Goal: Transaction & Acquisition: Book appointment/travel/reservation

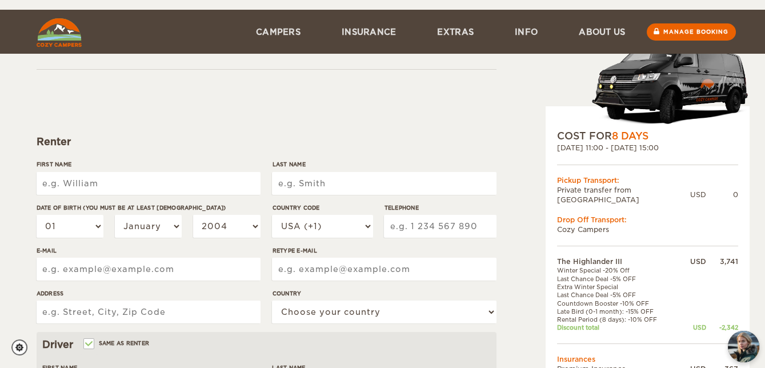
scroll to position [103, 0]
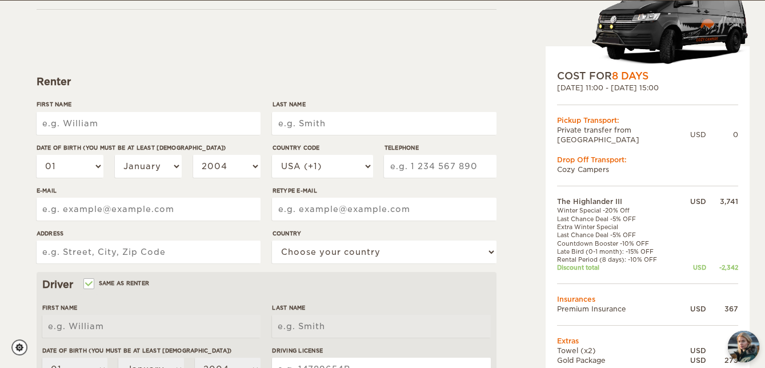
click at [155, 119] on input "First Name" at bounding box center [149, 123] width 224 height 23
type input "Mario"
type input "Flores Javier"
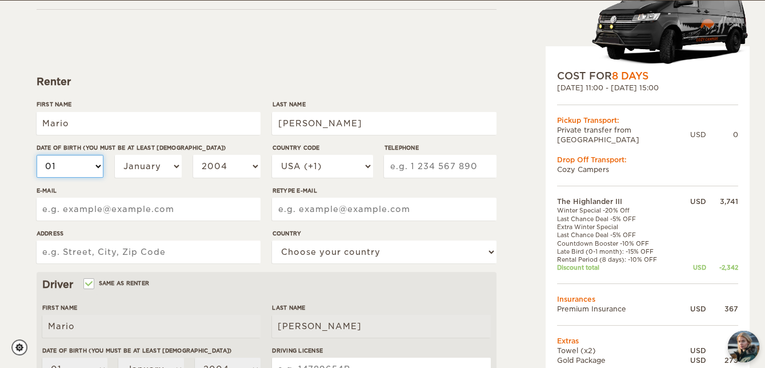
click at [63, 165] on select "01 02 03 04 05 06 07 08 09 10 11 12 13 14 15 16 17 18 19 20 21 22 23 24 25 26 2…" at bounding box center [70, 166] width 67 height 23
select select "18"
click at [37, 155] on select "01 02 03 04 05 06 07 08 09 10 11 12 13 14 15 16 17 18 19 20 21 22 23 24 25 26 2…" at bounding box center [70, 166] width 67 height 23
select select "18"
select select "10"
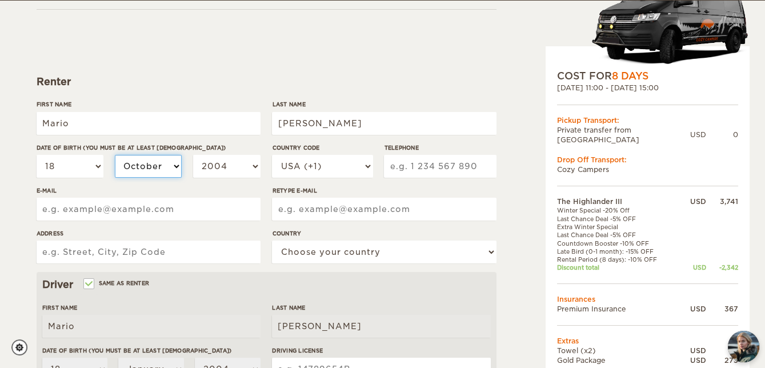
select select "10"
select select "2003"
select select "1999"
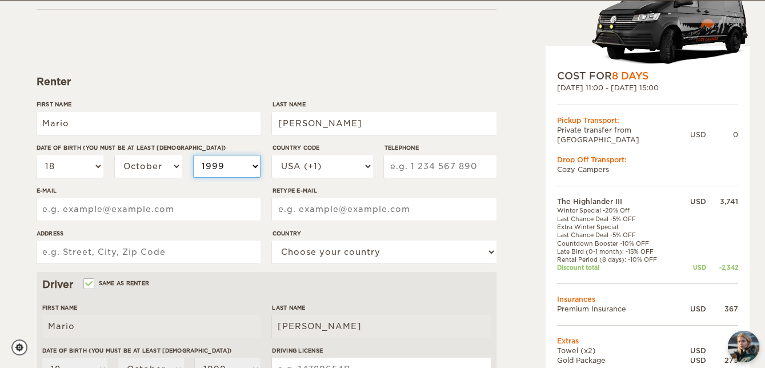
click at [210, 161] on select "2004 2003 2002 2001 2000 1999 1998 1997 1996 1995 1994 1993 1992 1991 1990 1989…" at bounding box center [226, 166] width 67 height 23
click at [210, 162] on select "2004 2003 2002 2001 2000 1999 1998 1997 1996 1995 1994 1993 1992 1991 1990 1989…" at bounding box center [226, 166] width 67 height 23
select select "1975"
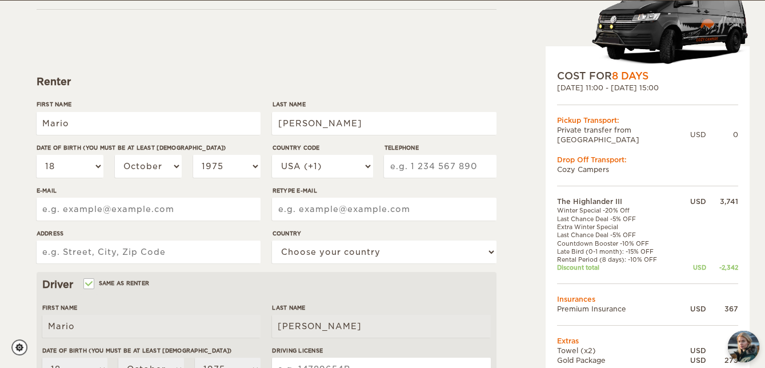
click at [193, 205] on input "E-mail" at bounding box center [149, 209] width 224 height 23
click at [40, 222] on div "E-mail" at bounding box center [149, 207] width 224 height 43
click at [55, 206] on input "E-mail" at bounding box center [149, 209] width 224 height 23
type input "m"
type input "mfidelflores@hotmail.com"
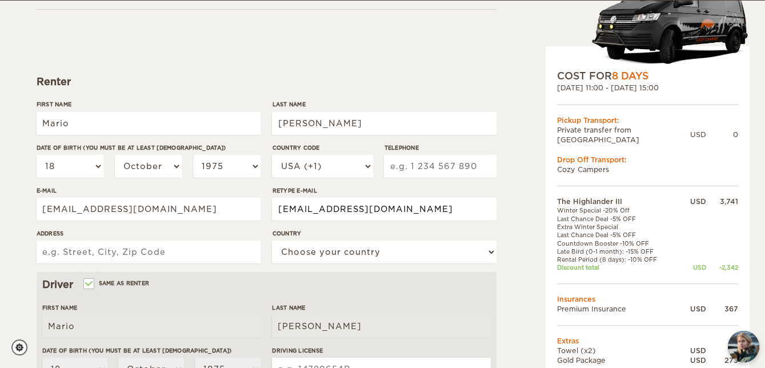
type input "mfidelflores@hotmail.com"
type input "77 S Mission Dr, Seattle WA 98178"
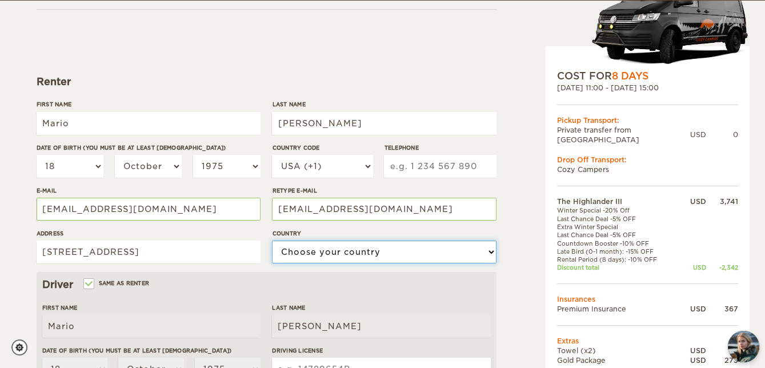
select select "222"
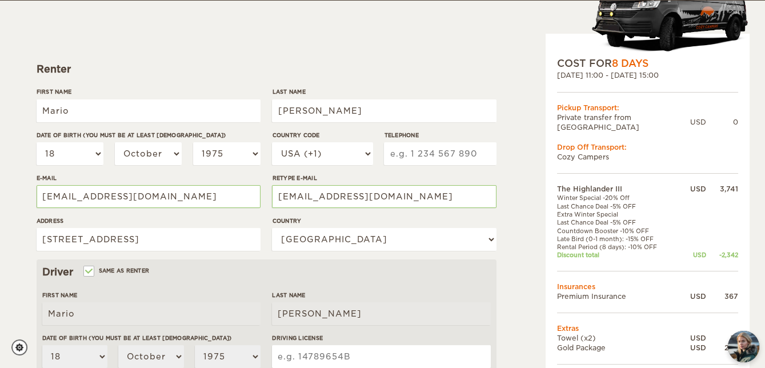
scroll to position [355, 0]
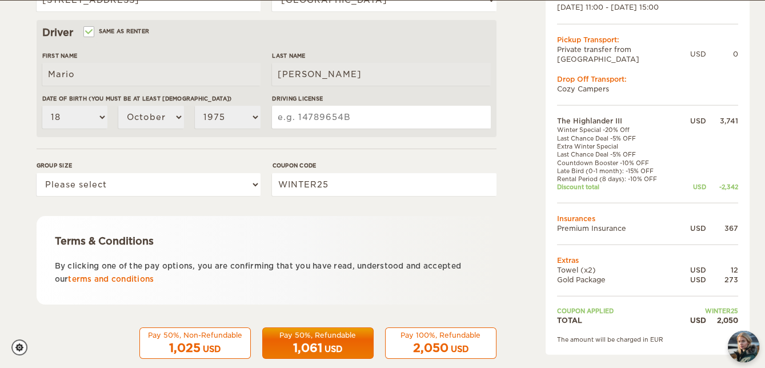
click at [306, 120] on input "Driving License" at bounding box center [381, 117] width 218 height 23
type input "WDL52210D43B"
type input "2069629333"
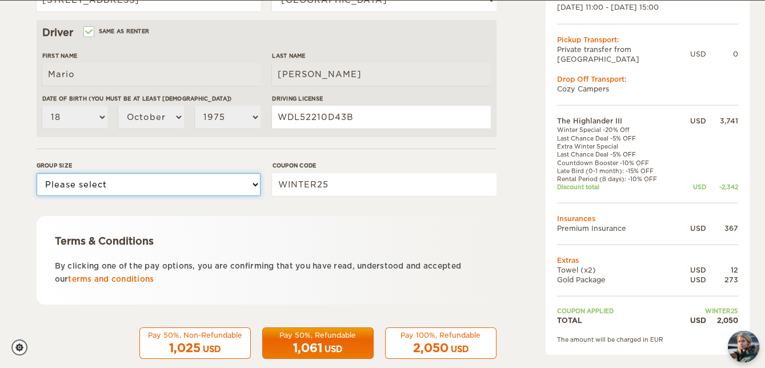
click at [132, 184] on select "Please select 1 2 3" at bounding box center [149, 184] width 224 height 23
select select "2"
click at [37, 173] on select "Please select 1 2 3" at bounding box center [149, 184] width 224 height 23
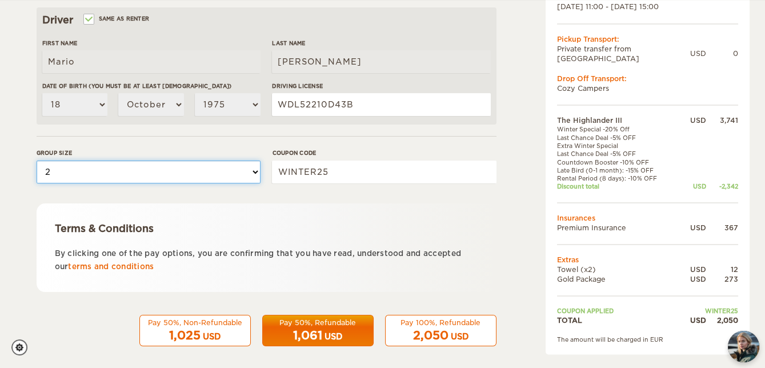
scroll to position [375, 0]
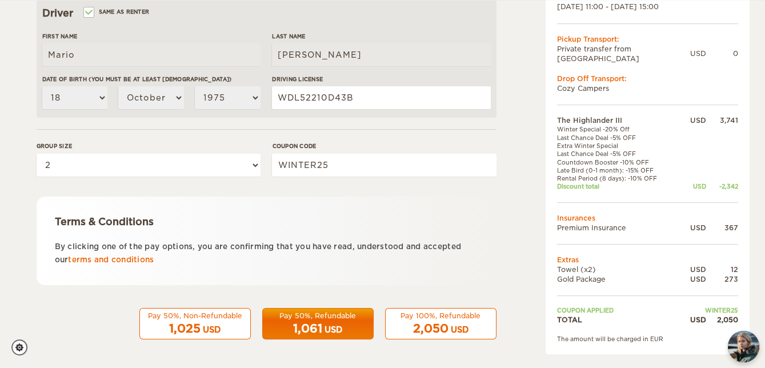
click at [426, 318] on div "Pay 100%, Refundable" at bounding box center [440, 316] width 97 height 10
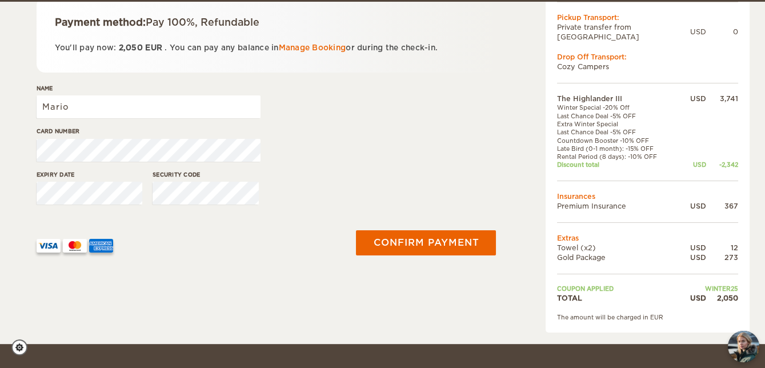
scroll to position [207, 0]
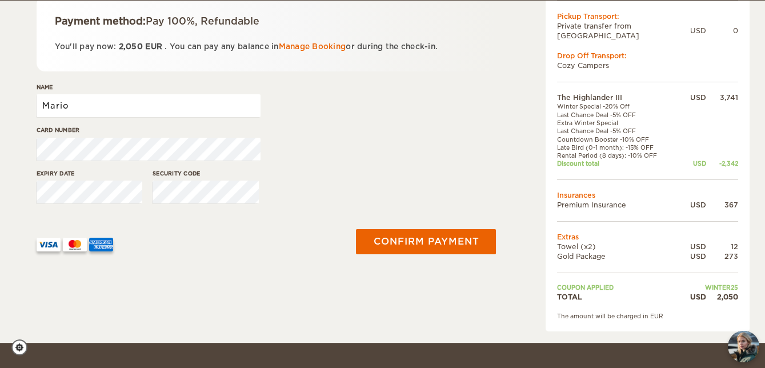
click at [112, 105] on input "Mario" at bounding box center [149, 105] width 224 height 23
type input "MARIO F FLORES-JAVIER"
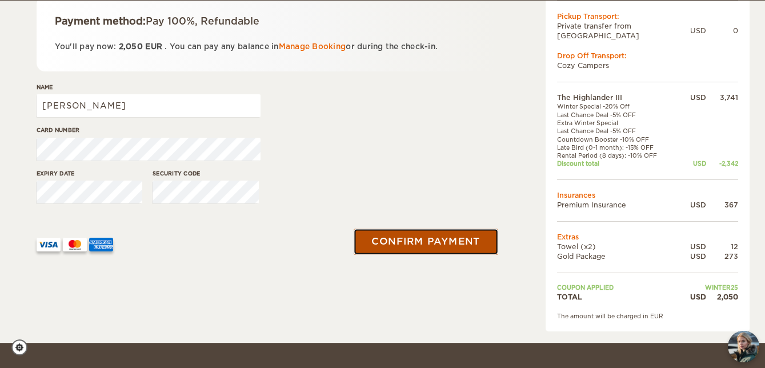
click at [431, 246] on button "Confirm payment" at bounding box center [426, 242] width 144 height 26
